Goal: Task Accomplishment & Management: Use online tool/utility

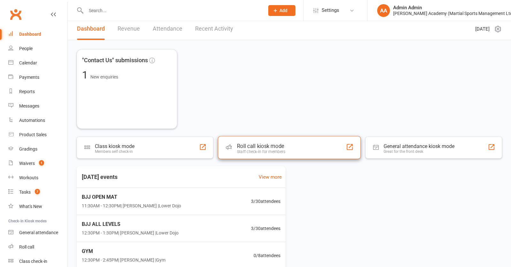
scroll to position [9, 0]
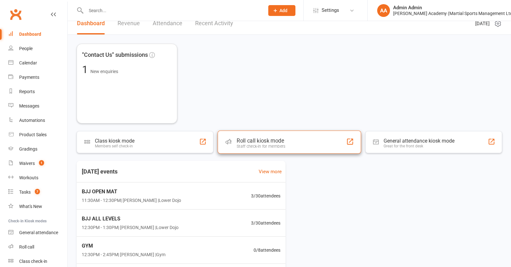
click at [271, 153] on div "Roll call kiosk mode Staff check-in for members" at bounding box center [288, 142] width 143 height 23
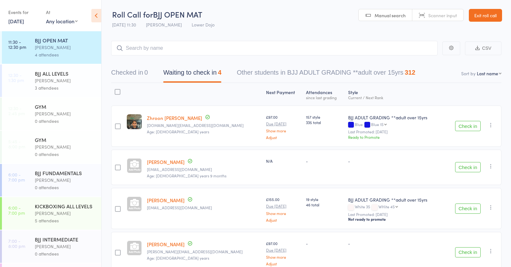
click at [98, 16] on icon at bounding box center [96, 15] width 10 height 13
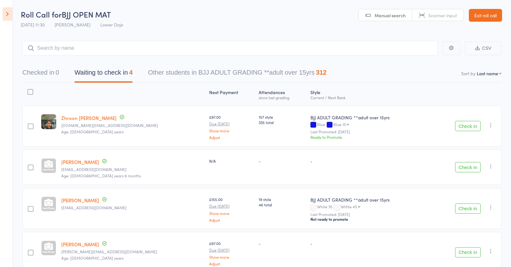
click at [5, 11] on icon at bounding box center [8, 13] width 10 height 13
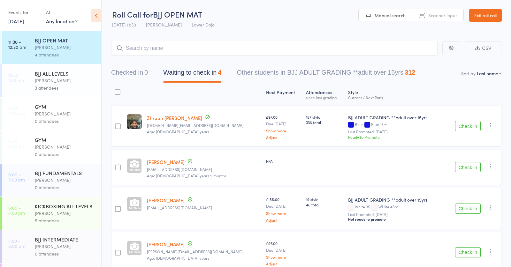
click at [95, 15] on icon at bounding box center [96, 15] width 10 height 13
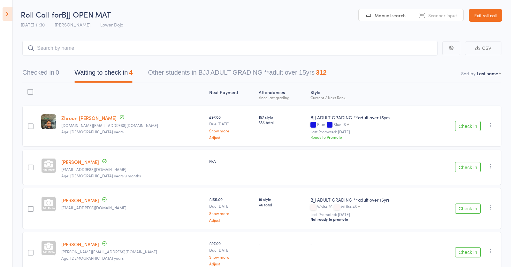
drag, startPoint x: 470, startPoint y: 124, endPoint x: 464, endPoint y: 122, distance: 6.6
click at [470, 124] on button "Check in" at bounding box center [468, 126] width 26 height 10
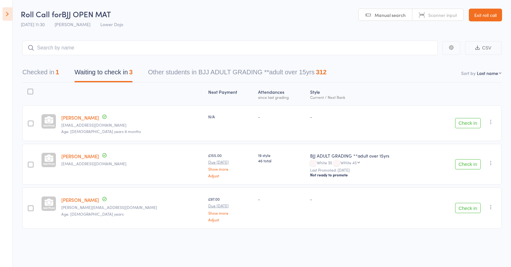
scroll to position [0, 0]
click at [253, 49] on input "search" at bounding box center [229, 48] width 415 height 15
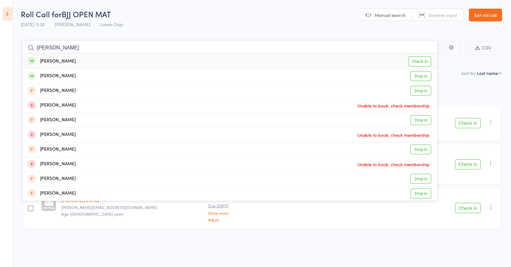
type input "[PERSON_NAME]"
click at [414, 60] on link "Check in" at bounding box center [419, 62] width 23 height 10
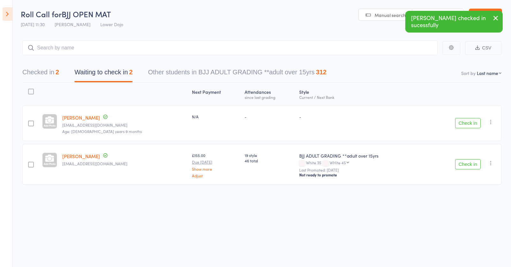
click at [8, 15] on icon at bounding box center [8, 13] width 10 height 13
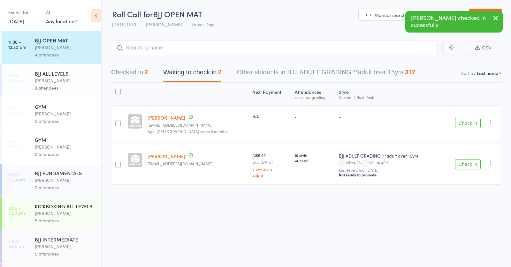
scroll to position [0, 0]
click at [48, 75] on div "BJJ ALL LEVELS" at bounding box center [65, 73] width 61 height 7
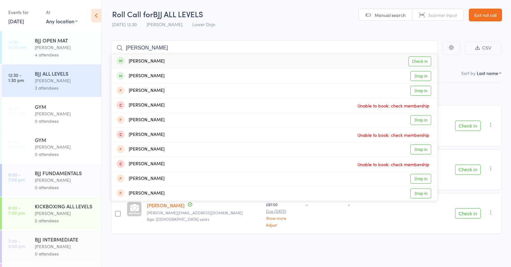
type input "[PERSON_NAME]"
click at [414, 60] on link "Check in" at bounding box center [419, 62] width 23 height 10
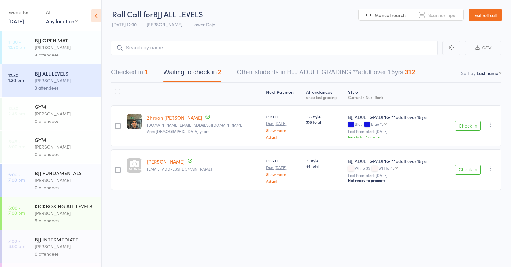
click at [71, 61] on div "BJJ OPEN MAT [PERSON_NAME] 4 attendees" at bounding box center [68, 47] width 66 height 33
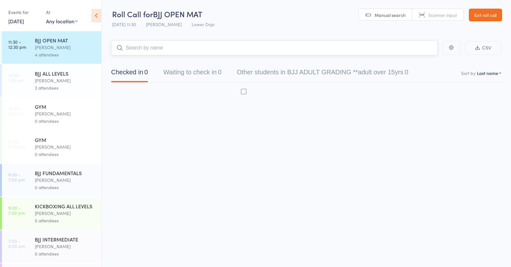
click at [141, 50] on input "search" at bounding box center [274, 48] width 326 height 15
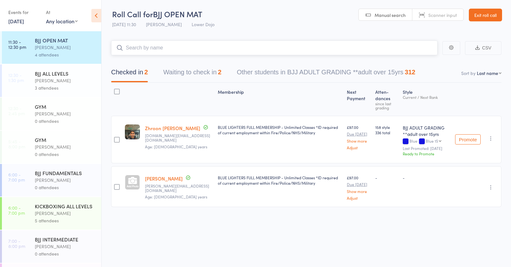
type input "b"
type input "[PERSON_NAME]"
click at [415, 59] on link "Drop in" at bounding box center [420, 62] width 21 height 10
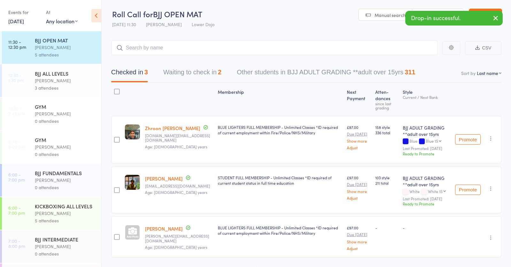
click at [44, 89] on div "3 attendees" at bounding box center [65, 87] width 61 height 7
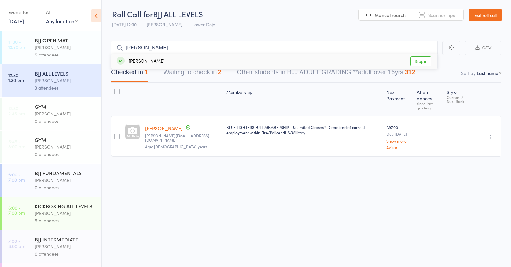
type input "[PERSON_NAME]"
click at [419, 59] on link "Drop in" at bounding box center [420, 62] width 21 height 10
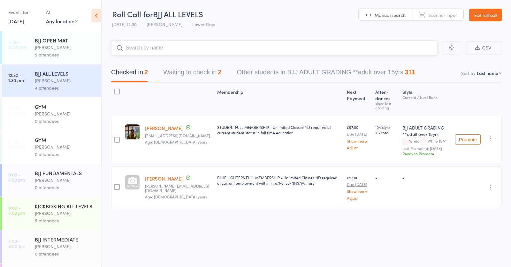
scroll to position [0, 0]
click at [42, 57] on div "5 attendees" at bounding box center [65, 54] width 61 height 7
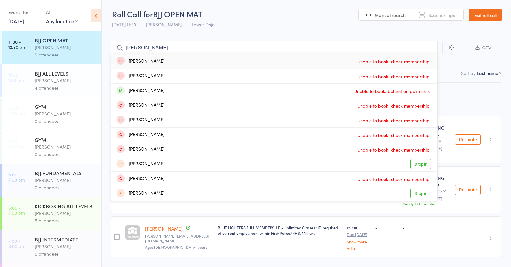
click at [251, 20] on header "Roll Call for BJJ OPEN MAT [DATE] 11:30 [PERSON_NAME] Lower Dojo Manual search …" at bounding box center [306, 15] width 409 height 31
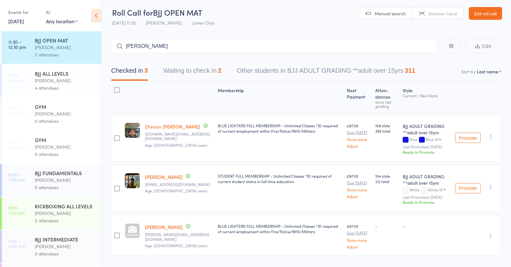
scroll to position [2, 0]
drag, startPoint x: 173, startPoint y: 45, endPoint x: 81, endPoint y: 38, distance: 91.9
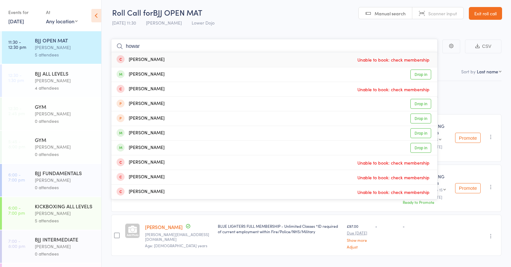
type input "[PERSON_NAME]"
drag, startPoint x: 81, startPoint y: 38, endPoint x: 418, endPoint y: 134, distance: 350.0
click at [418, 134] on link "Drop in" at bounding box center [420, 133] width 21 height 10
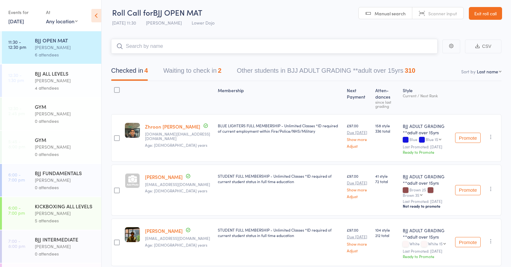
click at [168, 42] on input "search" at bounding box center [274, 46] width 326 height 15
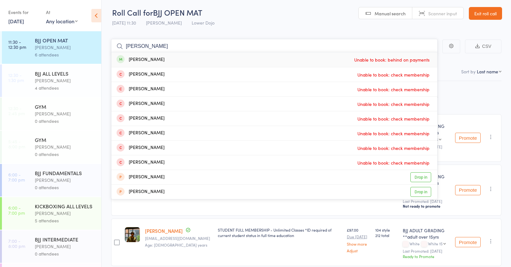
type input "[PERSON_NAME]"
drag, startPoint x: 191, startPoint y: 24, endPoint x: 196, endPoint y: 27, distance: 5.9
click at [191, 24] on div "[DATE] 11:30 [PERSON_NAME] Lower Dojo" at bounding box center [163, 23] width 103 height 11
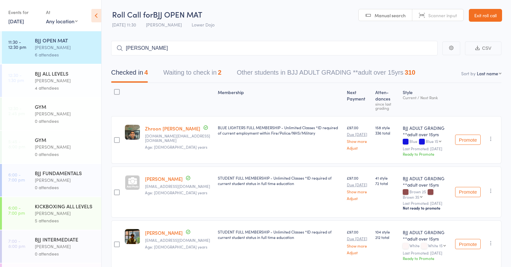
scroll to position [0, 0]
click at [211, 69] on button "Waiting to check in 2" at bounding box center [192, 74] width 58 height 17
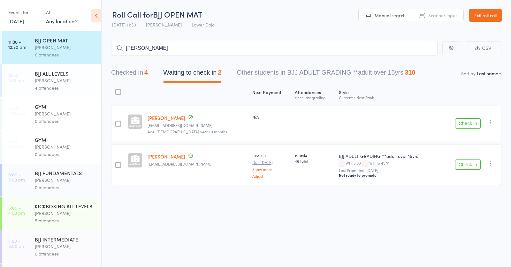
click at [130, 70] on button "Checked in 4" at bounding box center [129, 74] width 37 height 17
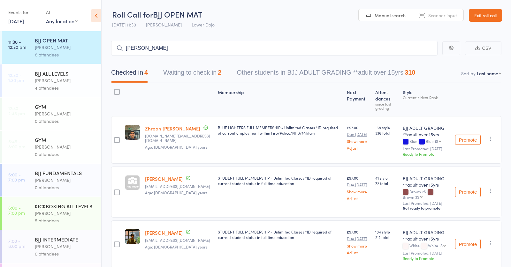
click at [191, 74] on button "Waiting to check in 2" at bounding box center [192, 74] width 58 height 17
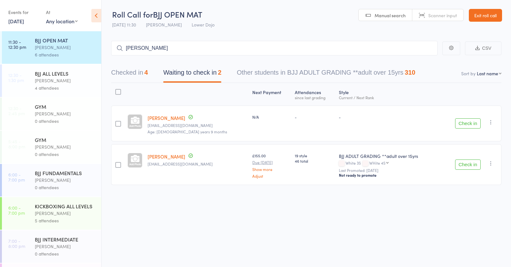
click at [132, 73] on button "Checked in 4" at bounding box center [129, 74] width 37 height 17
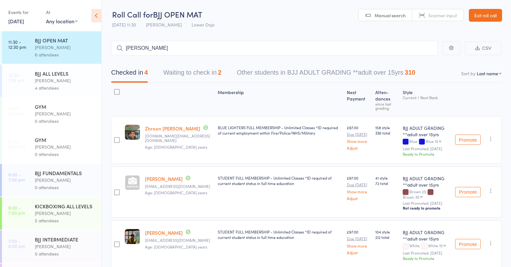
click at [193, 73] on button "Waiting to check in 2" at bounding box center [192, 74] width 58 height 17
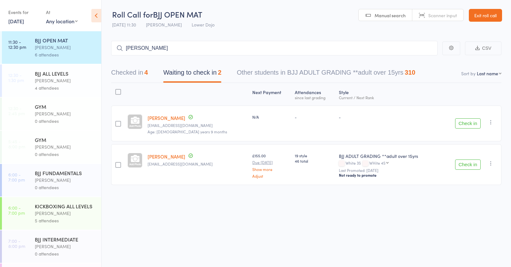
click at [121, 68] on button "Checked in 4" at bounding box center [129, 74] width 37 height 17
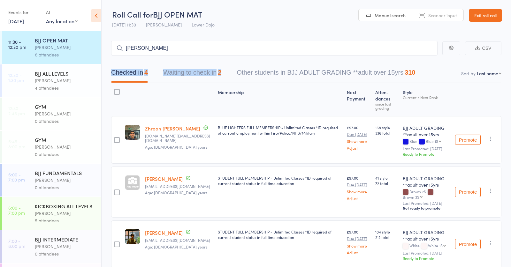
click at [189, 81] on div "Checked in 4 Waiting to check in 2 Other students in BJJ ADULT GRADING **adult …" at bounding box center [306, 69] width 390 height 27
click at [31, 82] on link "12:30 - 1:30 pm BJJ ALL LEVELS [PERSON_NAME] 4 attendees" at bounding box center [51, 81] width 99 height 33
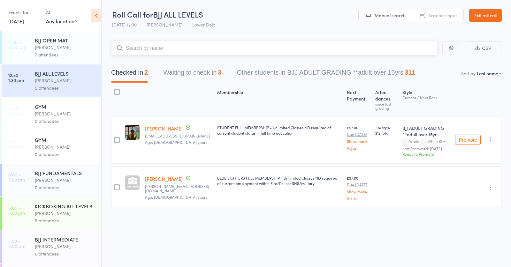
click at [201, 75] on button "Waiting to check in 3" at bounding box center [192, 74] width 58 height 17
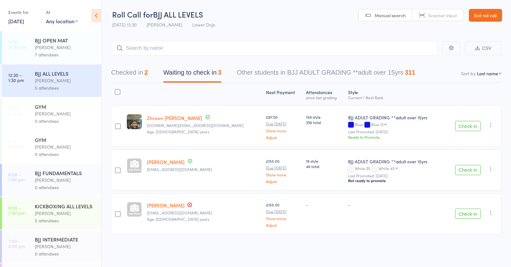
click at [464, 212] on button "Check in" at bounding box center [468, 214] width 26 height 10
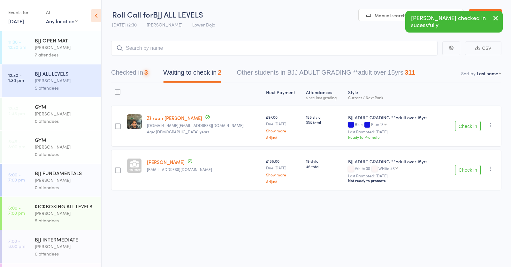
click at [51, 46] on div "[PERSON_NAME]" at bounding box center [65, 47] width 61 height 7
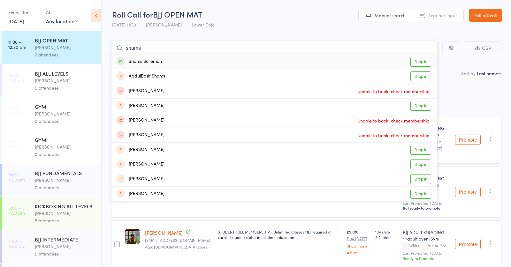
type input "shams"
click at [421, 62] on link "Drop in" at bounding box center [420, 62] width 21 height 10
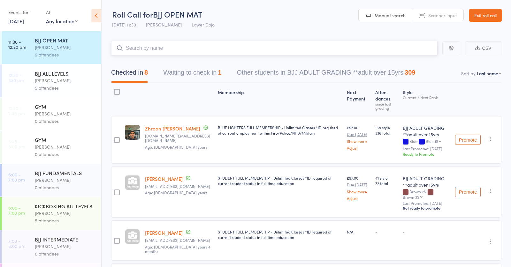
click at [141, 50] on input "search" at bounding box center [274, 48] width 326 height 15
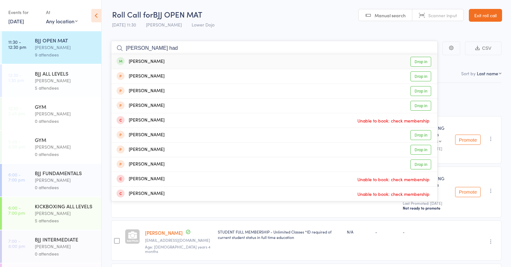
type input "[PERSON_NAME] had"
click at [422, 60] on link "Drop in" at bounding box center [420, 62] width 21 height 10
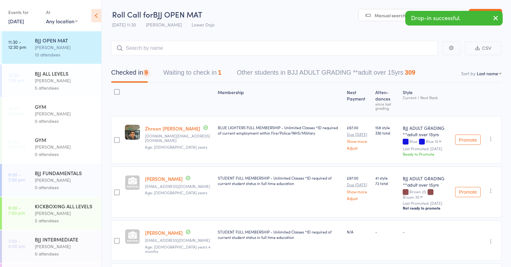
click at [28, 79] on link "12:30 - 1:30 pm BJJ ALL LEVELS [PERSON_NAME] 5 attendees" at bounding box center [51, 81] width 99 height 33
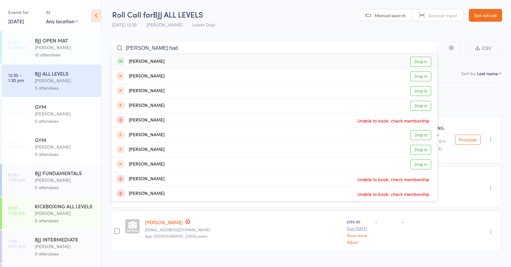
type input "[PERSON_NAME] had"
click at [418, 61] on link "Drop in" at bounding box center [420, 62] width 21 height 10
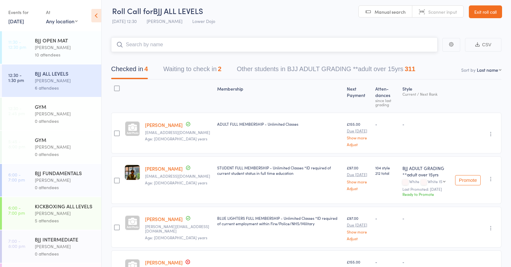
scroll to position [3, 0]
